Goal: Task Accomplishment & Management: Use online tool/utility

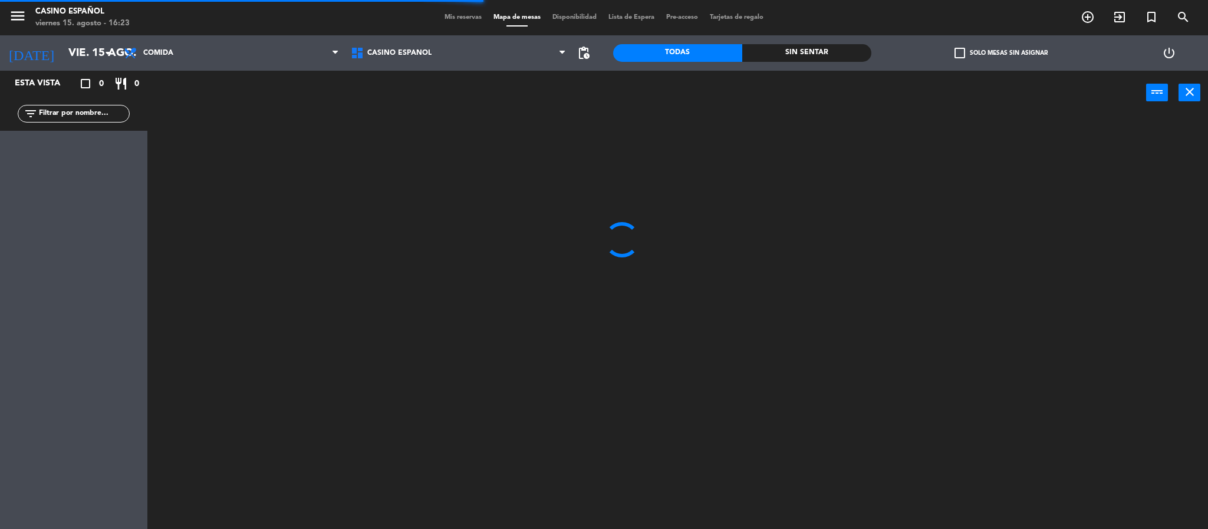
click at [58, 112] on input "text" at bounding box center [83, 113] width 91 height 13
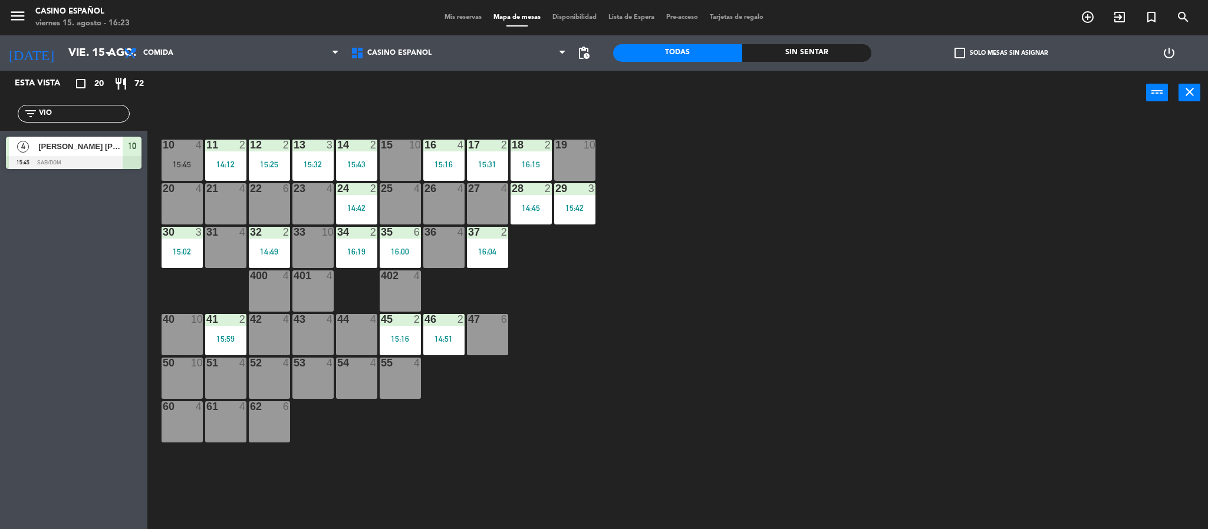
type input "VIO"
click at [27, 156] on div "4 [PERSON_NAME] [PERSON_NAME] 15:45 Sab/Dom 10" at bounding box center [73, 153] width 147 height 44
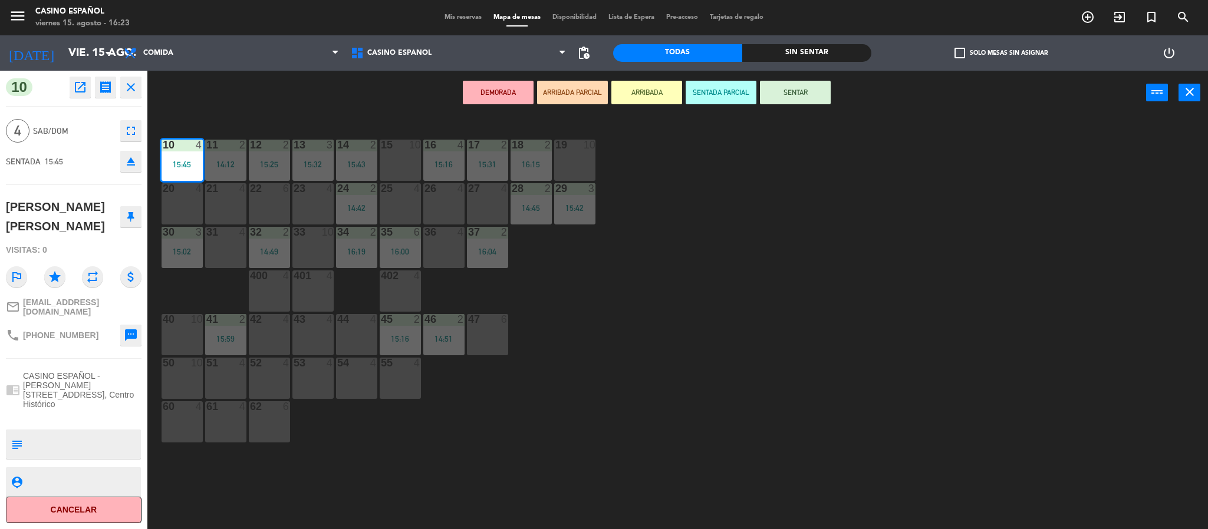
click at [262, 285] on div "400 4" at bounding box center [269, 291] width 41 height 41
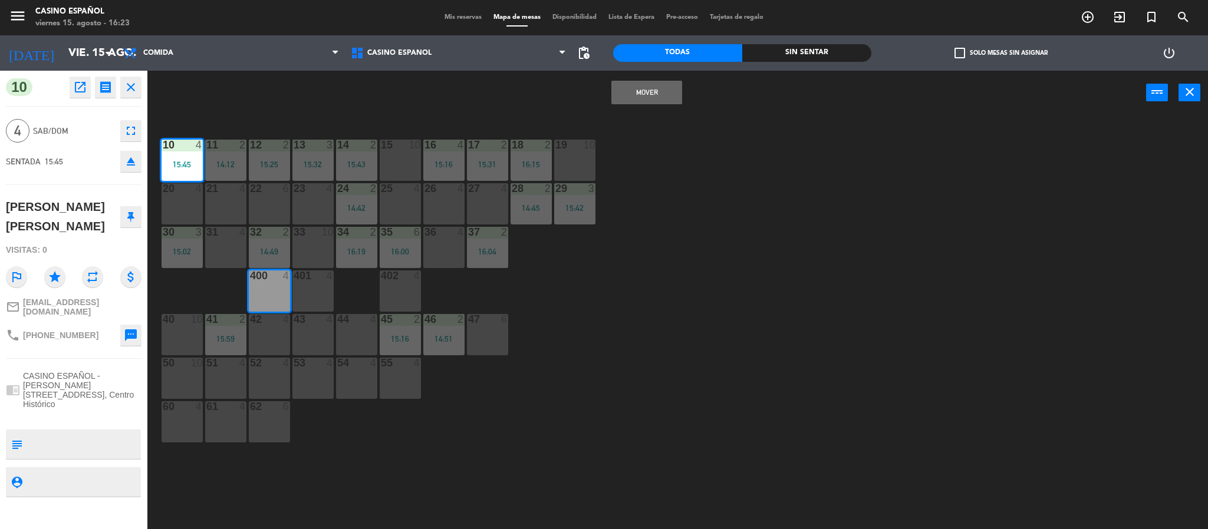
click at [664, 94] on button "Mover" at bounding box center [646, 93] width 71 height 24
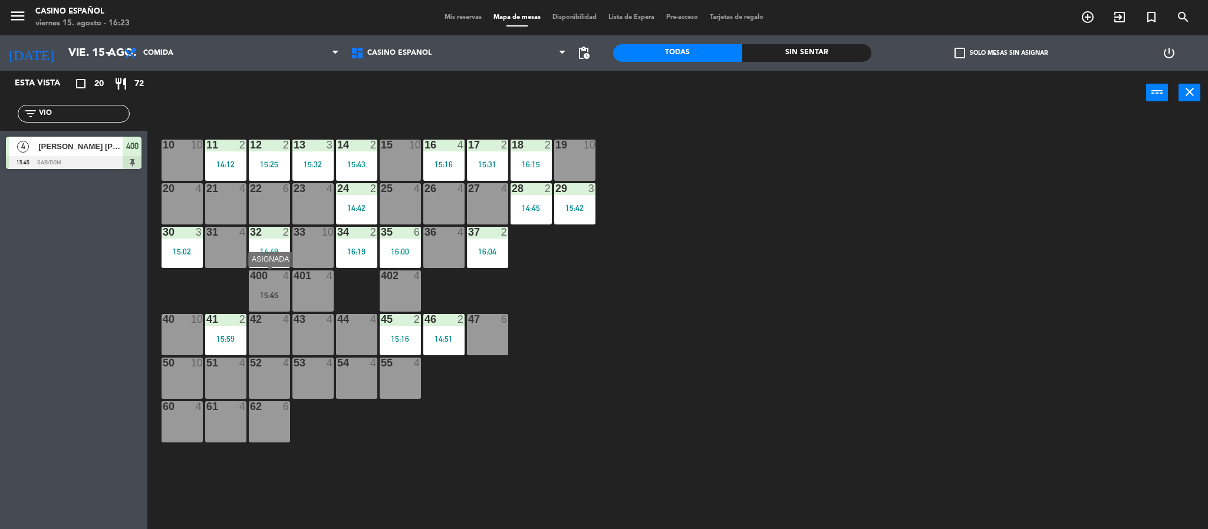
click at [268, 283] on div "400 4 15:45" at bounding box center [269, 291] width 41 height 41
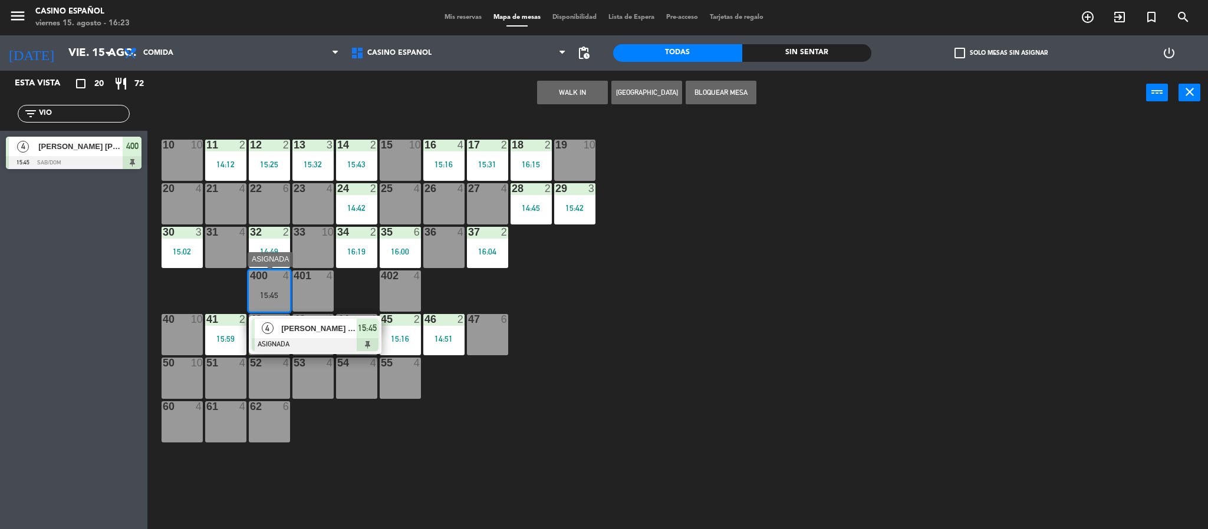
click at [295, 336] on div "[PERSON_NAME] [PERSON_NAME]" at bounding box center [318, 328] width 77 height 19
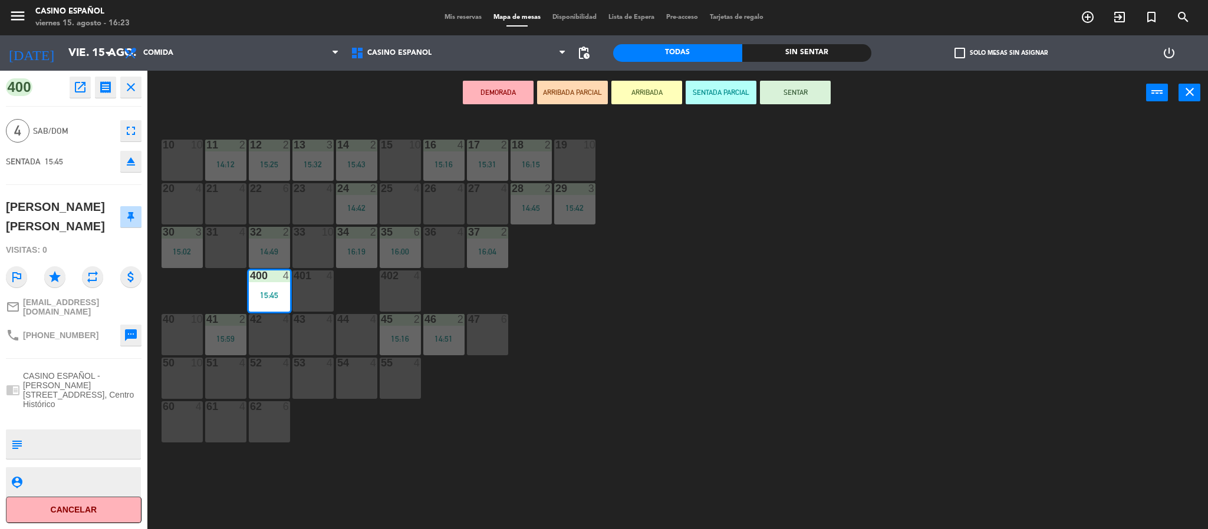
click at [809, 95] on button "SENTAR" at bounding box center [795, 93] width 71 height 24
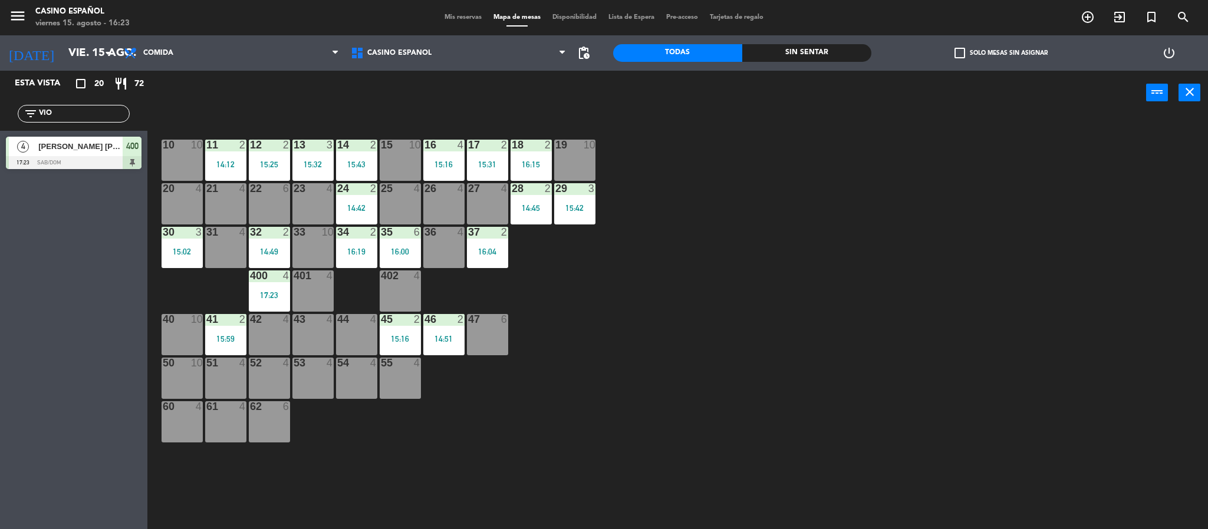
click at [62, 123] on div "filter_list VIO" at bounding box center [73, 114] width 147 height 34
click at [64, 117] on input "VIO" at bounding box center [83, 113] width 91 height 13
type input "V"
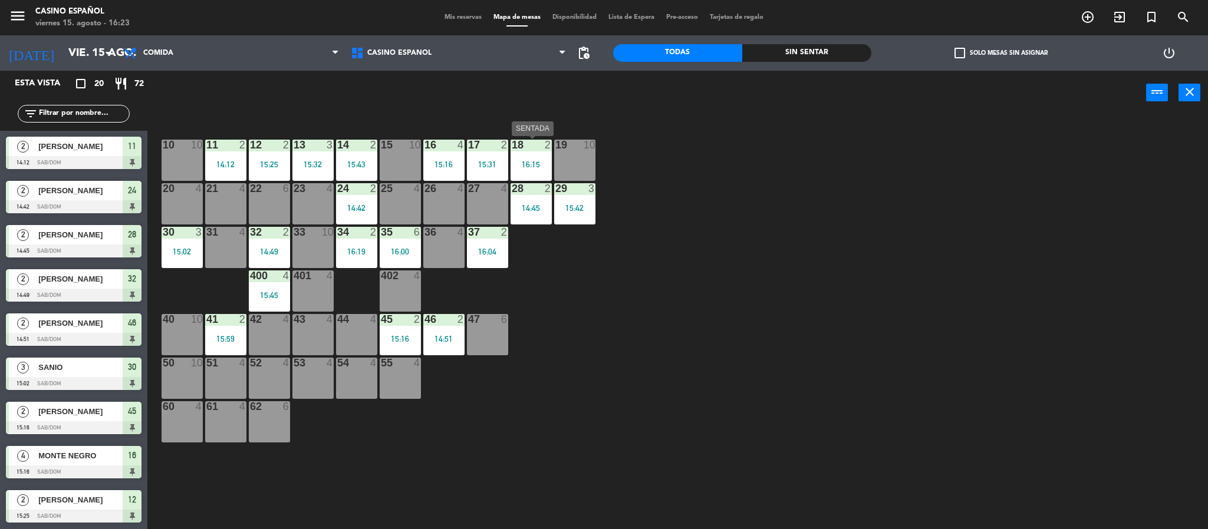
click at [539, 160] on div "16:15" at bounding box center [531, 164] width 41 height 9
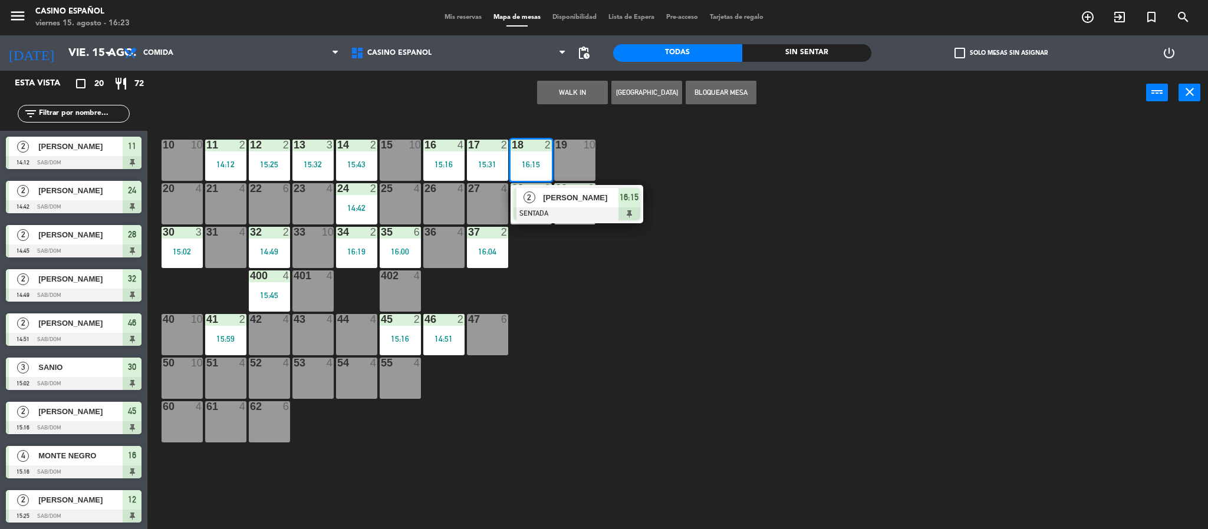
click at [554, 197] on span "[PERSON_NAME]" at bounding box center [580, 198] width 75 height 12
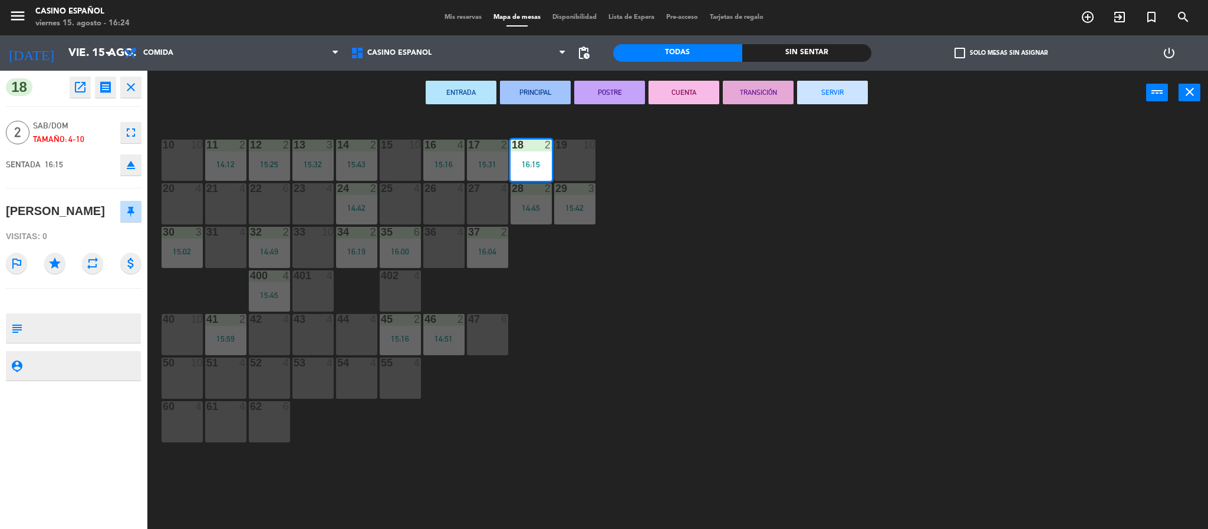
click at [126, 133] on icon "fullscreen" at bounding box center [131, 133] width 14 height 14
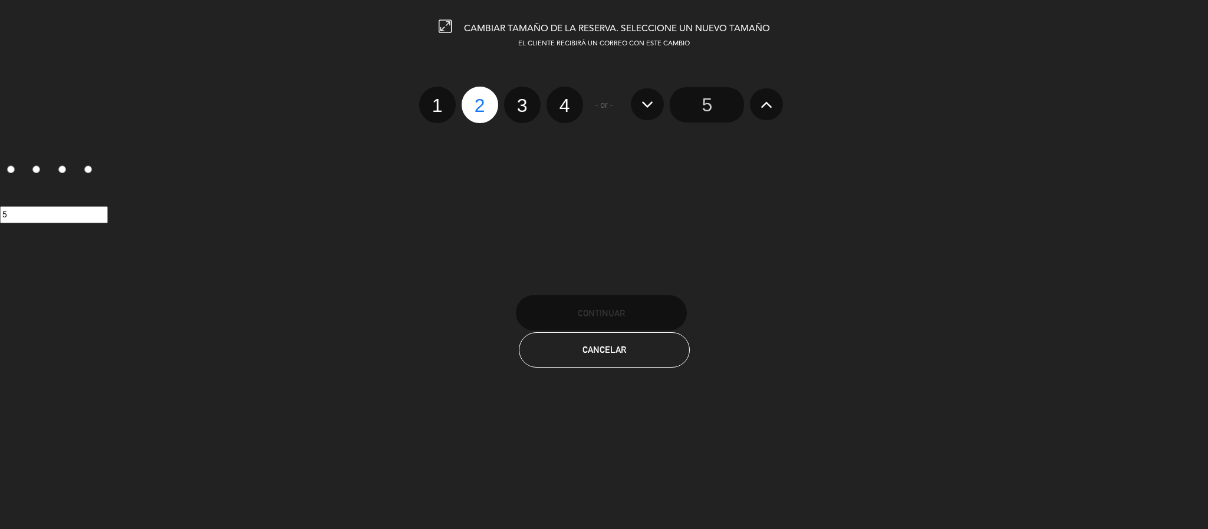
click at [435, 103] on label "1" at bounding box center [437, 105] width 37 height 37
click at [435, 99] on input "1" at bounding box center [436, 95] width 8 height 8
radio input "true"
radio input "false"
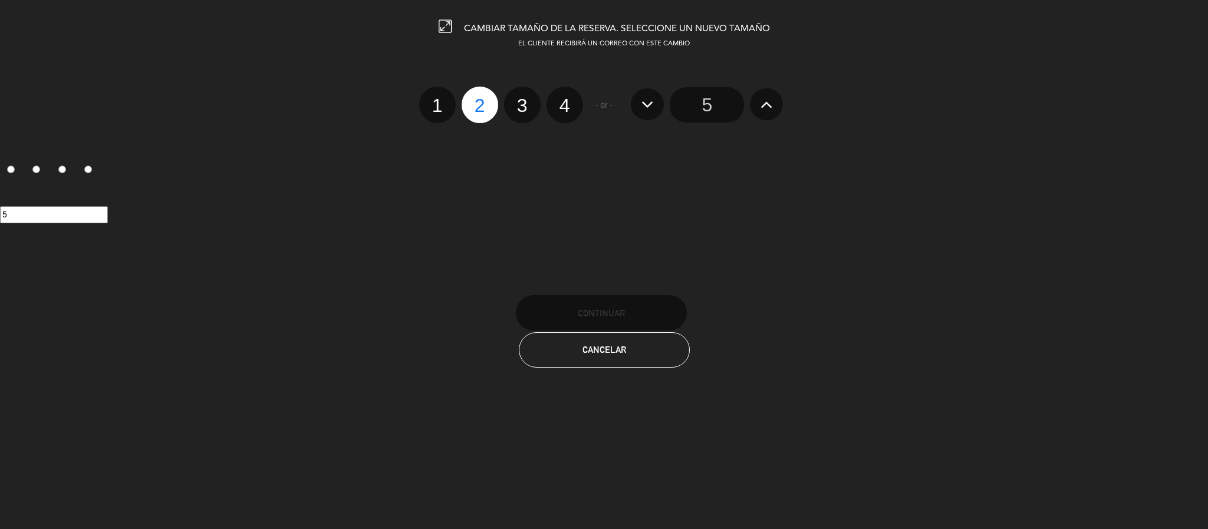
radio input "false"
radio input "true"
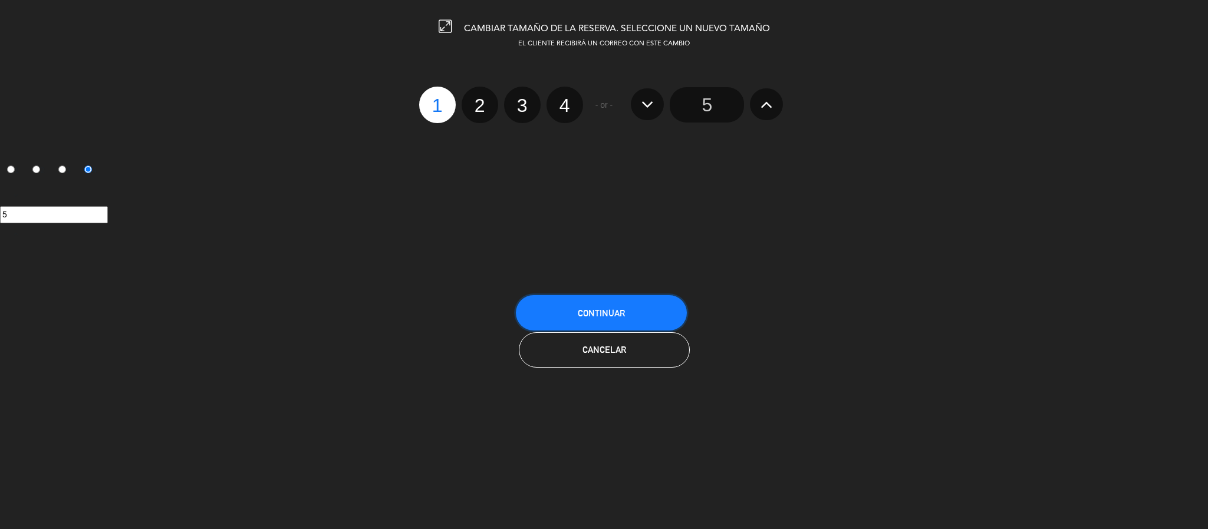
click at [630, 301] on button "Continuar" at bounding box center [601, 312] width 171 height 35
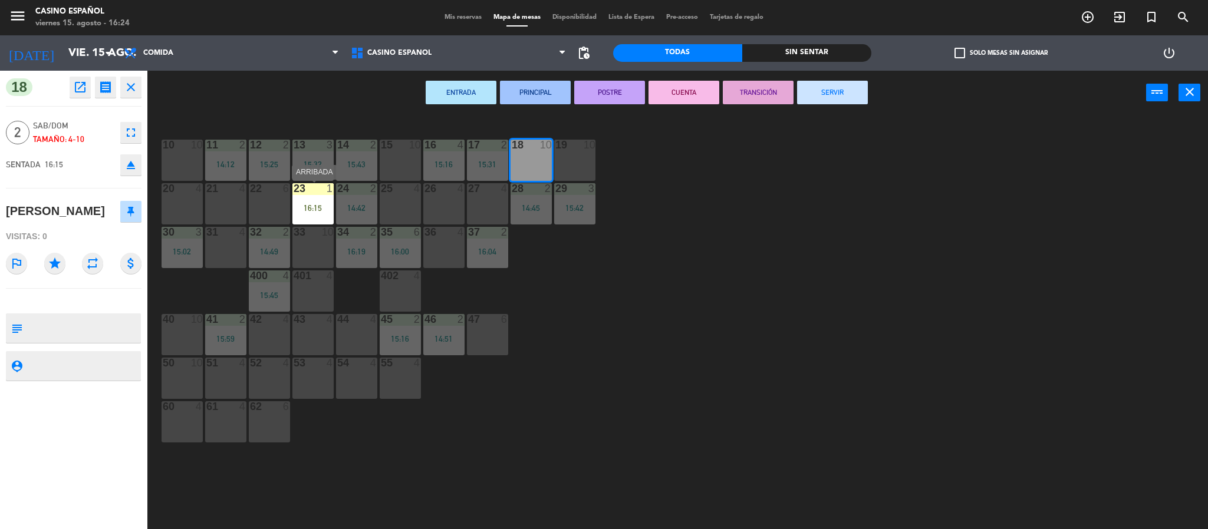
click at [301, 204] on div "16:15" at bounding box center [312, 208] width 41 height 8
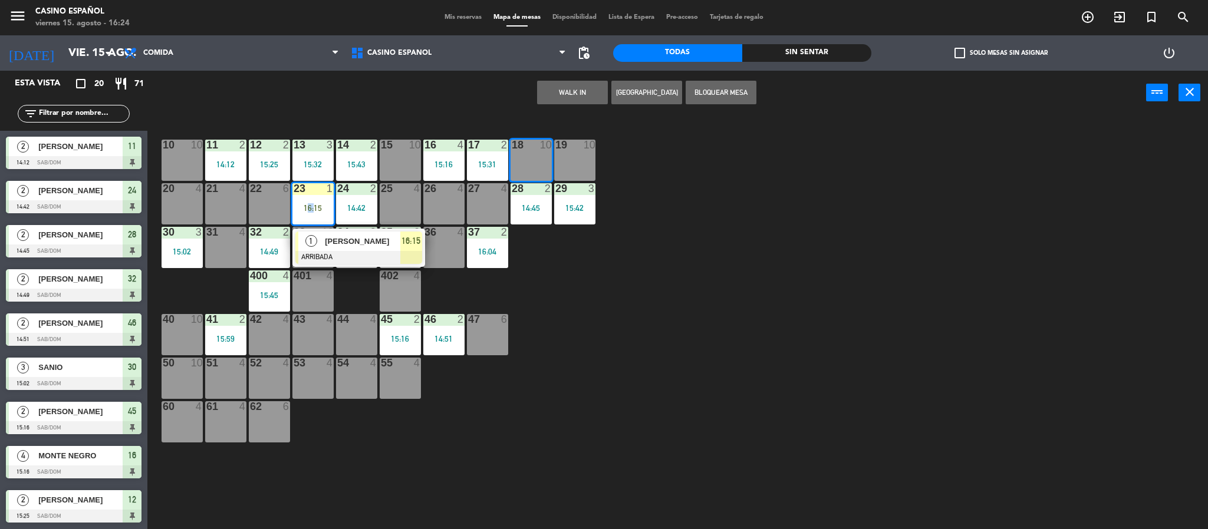
click at [301, 204] on div "16:15" at bounding box center [312, 208] width 41 height 8
click at [547, 156] on div "18 10" at bounding box center [531, 160] width 41 height 41
click at [510, 92] on button "Mover" at bounding box center [535, 93] width 71 height 24
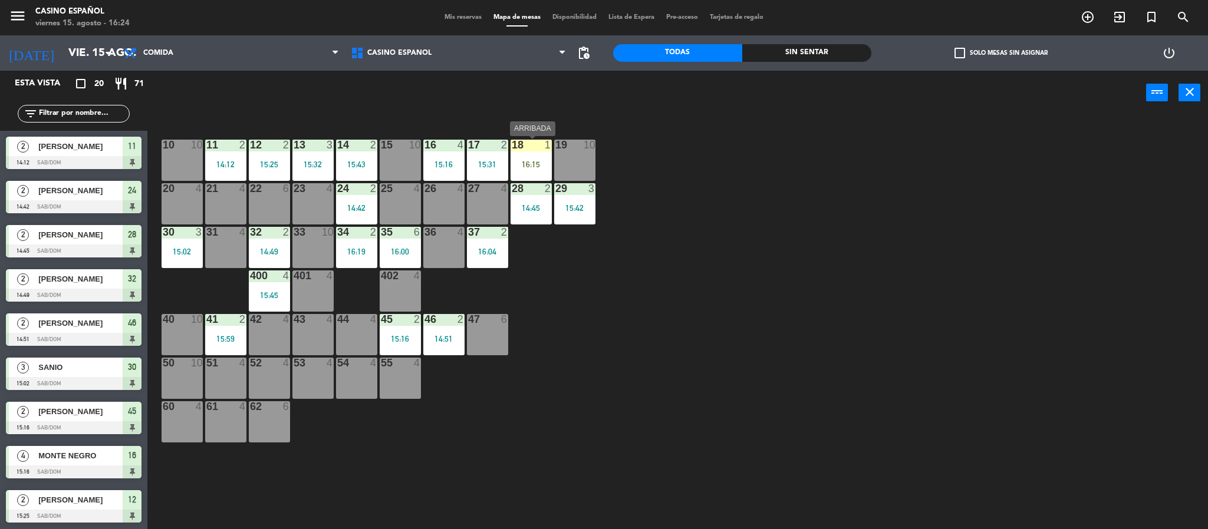
click at [522, 162] on div "16:15" at bounding box center [531, 164] width 41 height 8
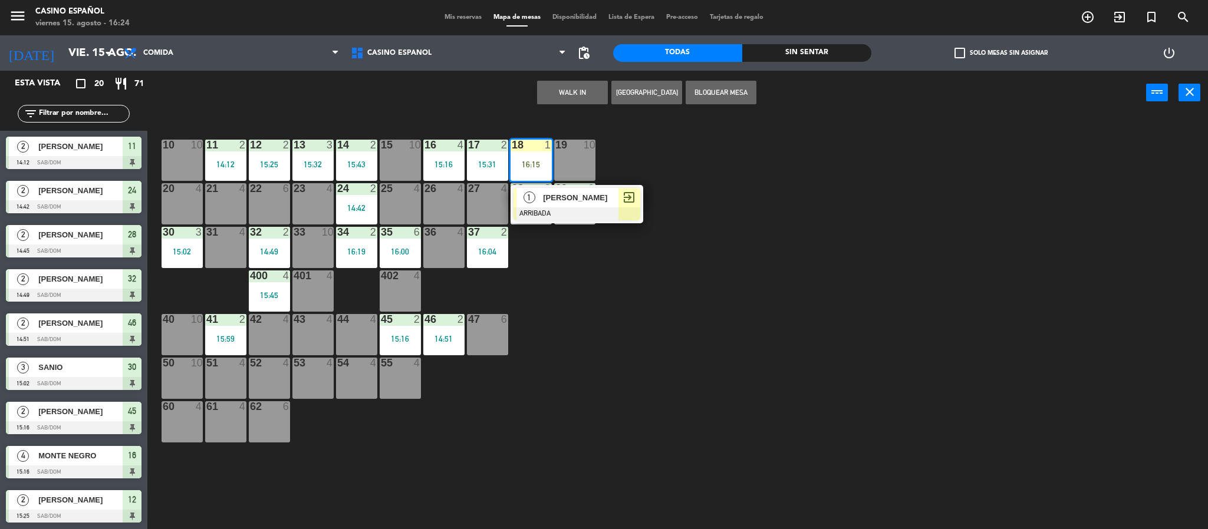
click at [559, 205] on div "[PERSON_NAME]" at bounding box center [580, 197] width 77 height 19
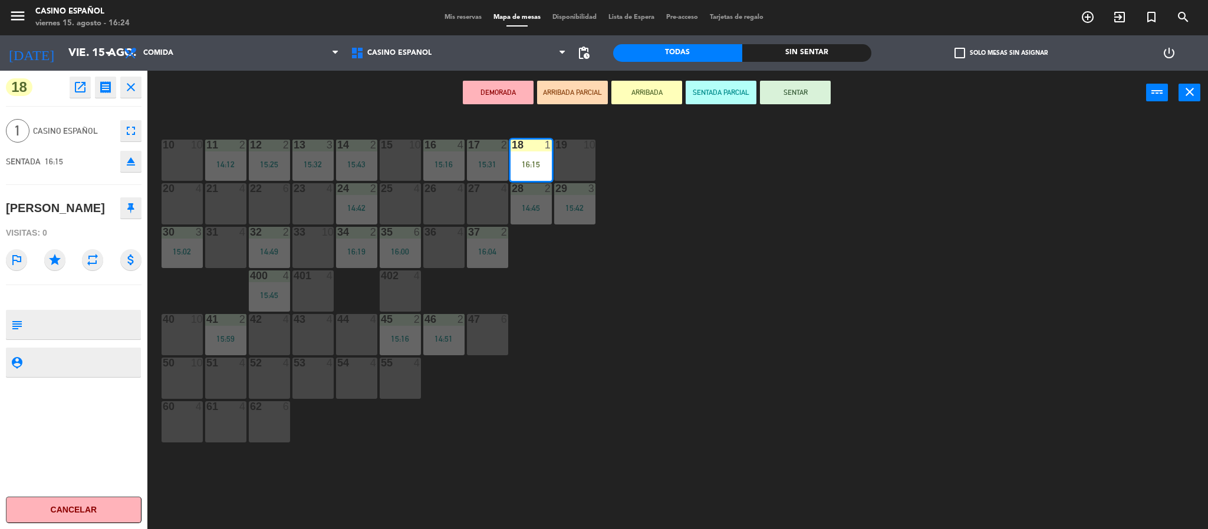
click at [806, 94] on button "SENTAR" at bounding box center [795, 93] width 71 height 24
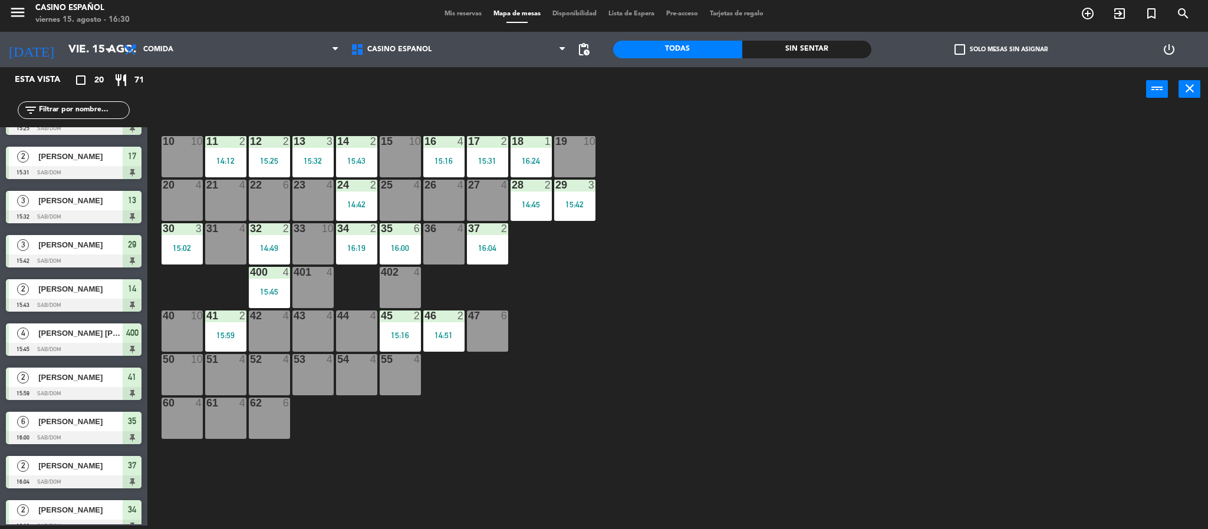
scroll to position [486, 0]
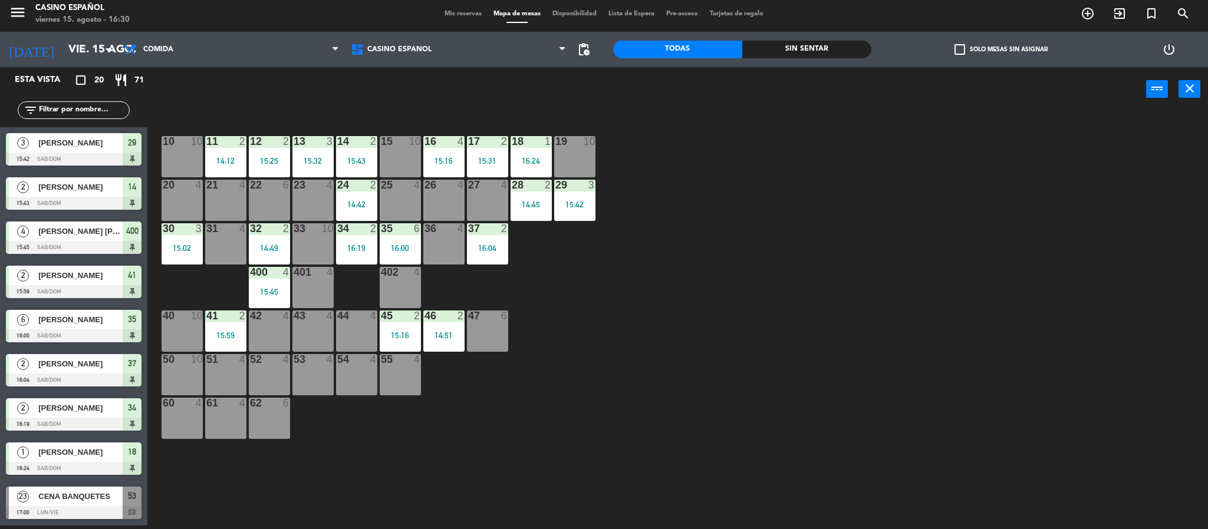
click at [67, 505] on div "CENA BANQUETES" at bounding box center [79, 496] width 85 height 19
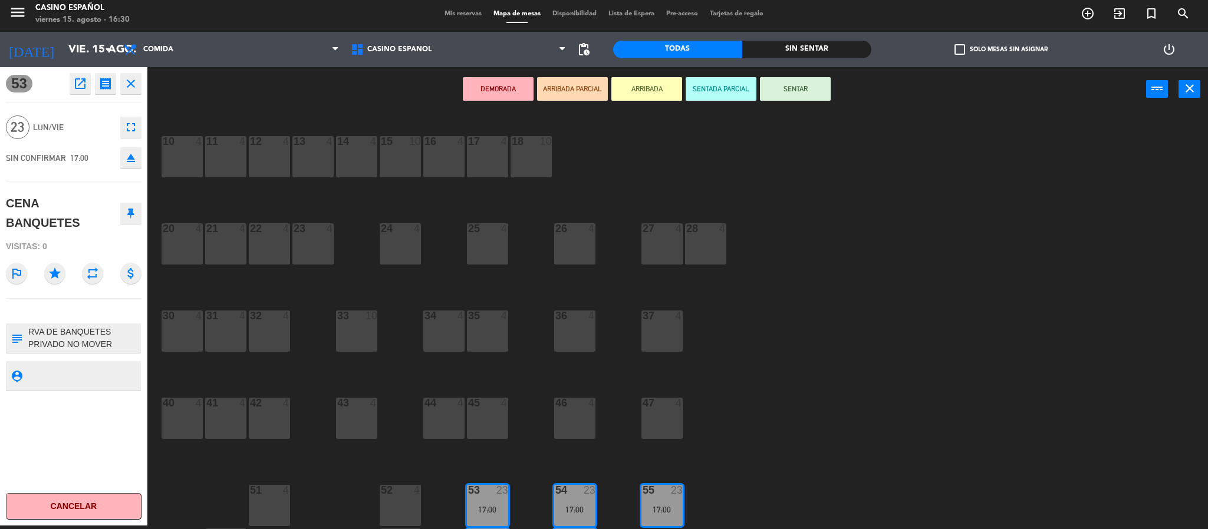
click at [133, 85] on icon "close" at bounding box center [131, 84] width 14 height 14
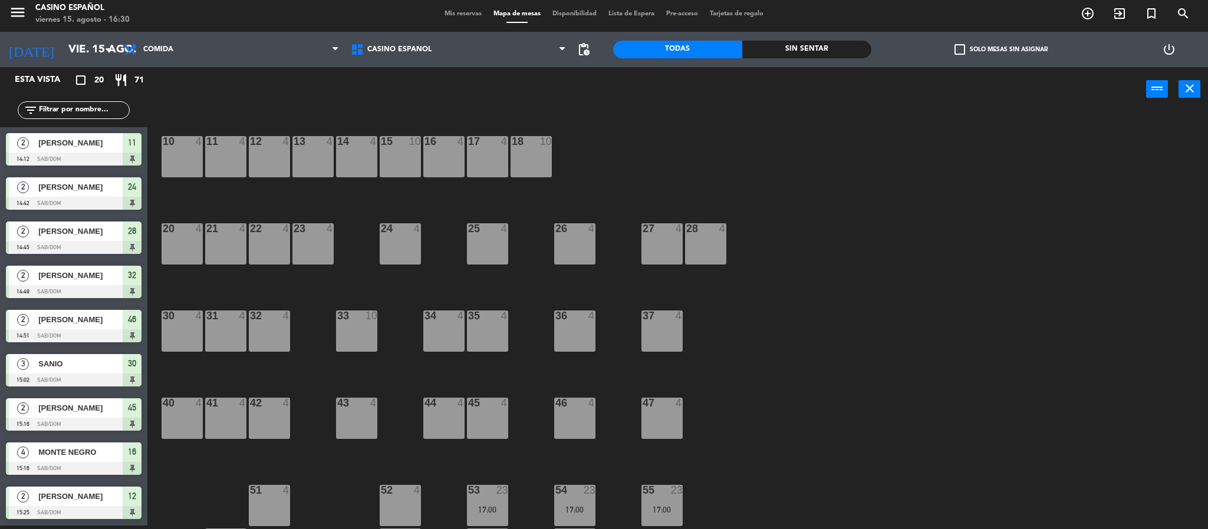
scroll to position [269, 0]
